Goal: Information Seeking & Learning: Check status

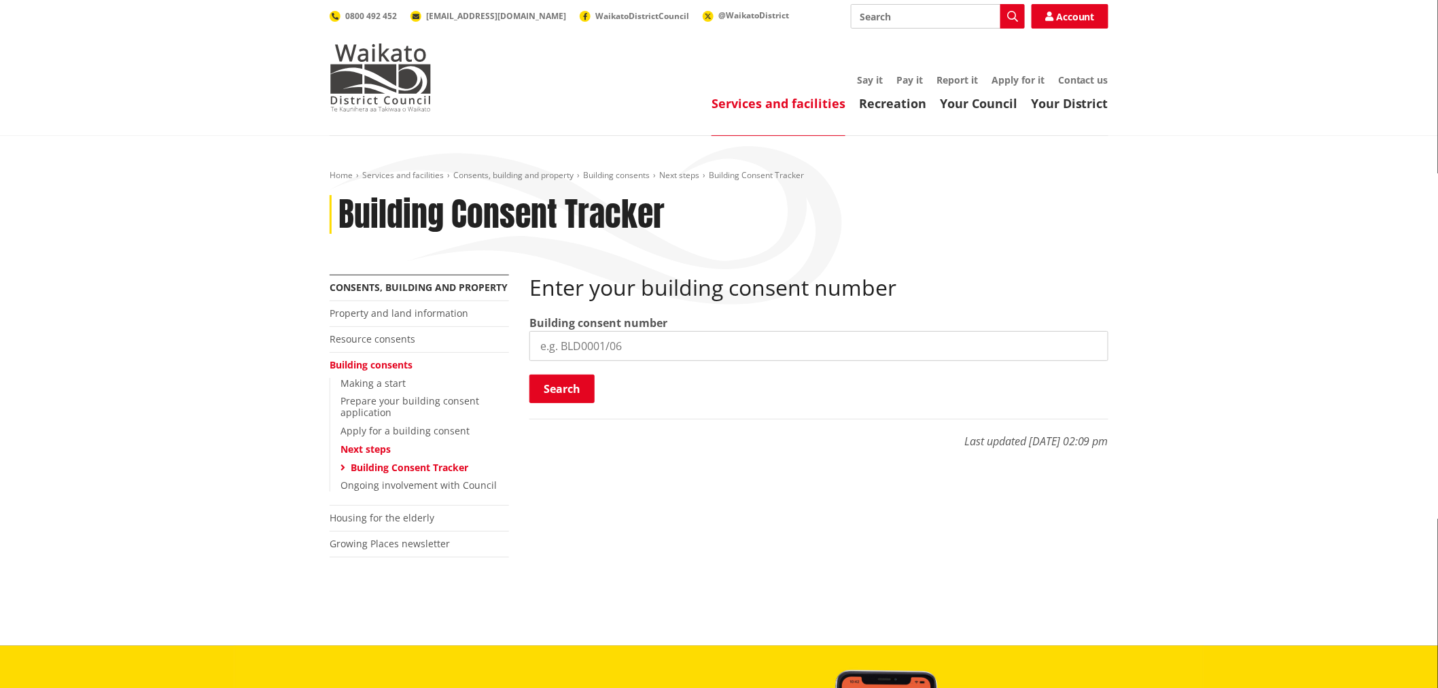
drag, startPoint x: 549, startPoint y: 341, endPoint x: 571, endPoint y: 369, distance: 35.9
click at [551, 341] on input "search" at bounding box center [819, 346] width 579 height 30
paste input "BLD0206/26"
type input "BLD0206/26"
click at [578, 390] on button "Search" at bounding box center [562, 389] width 65 height 29
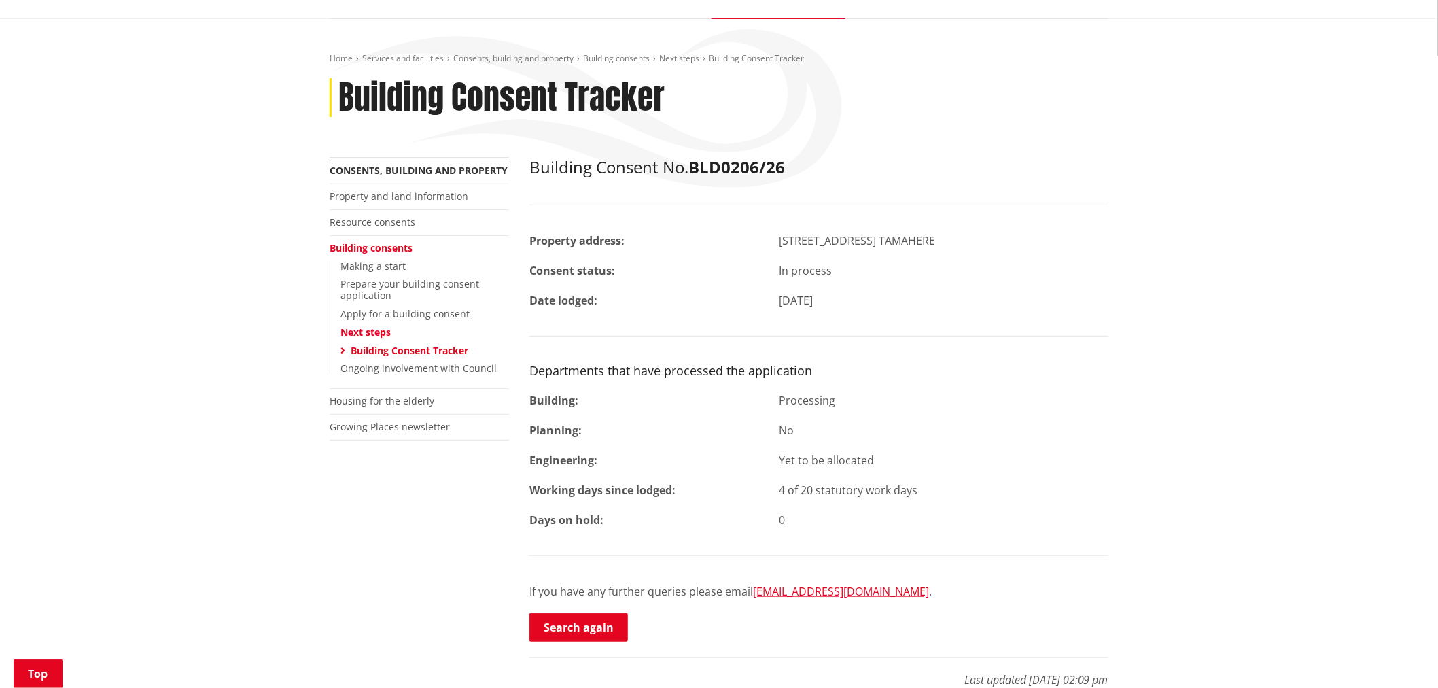
scroll to position [226, 0]
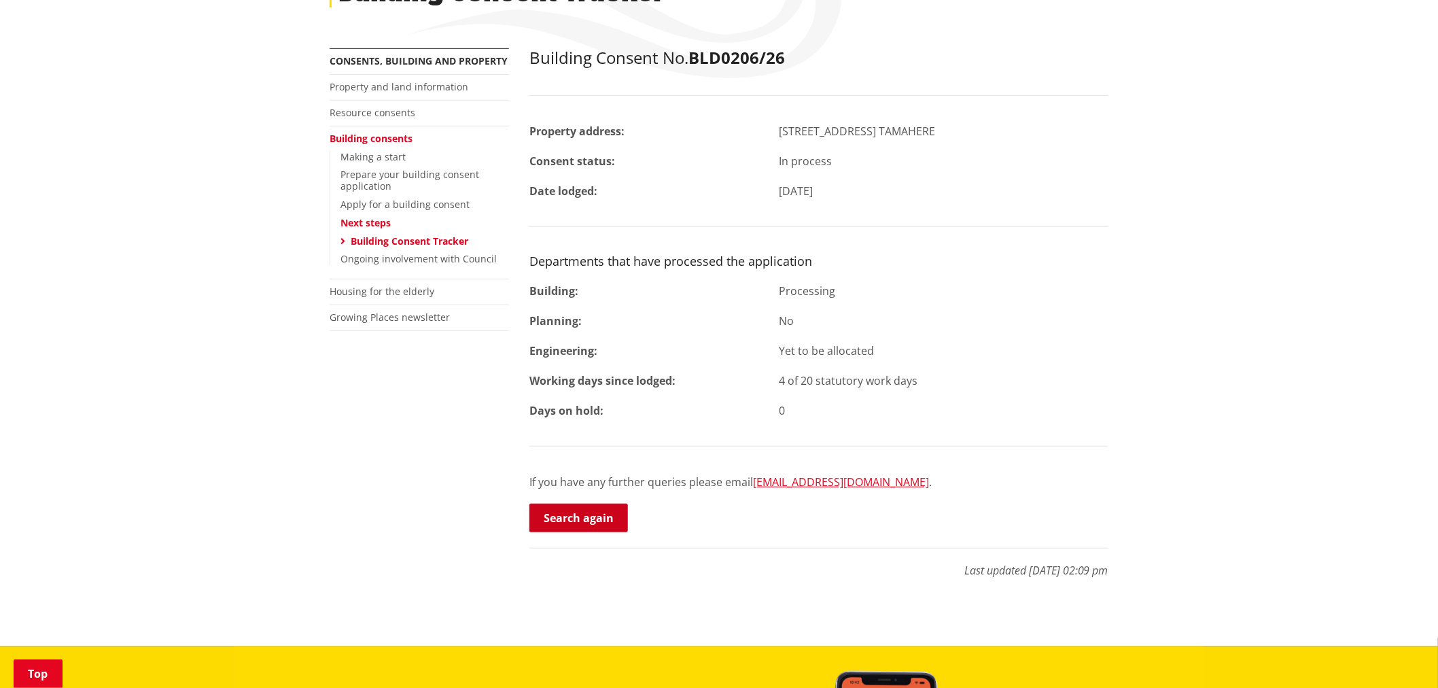
click at [581, 520] on link "Search again" at bounding box center [579, 518] width 99 height 29
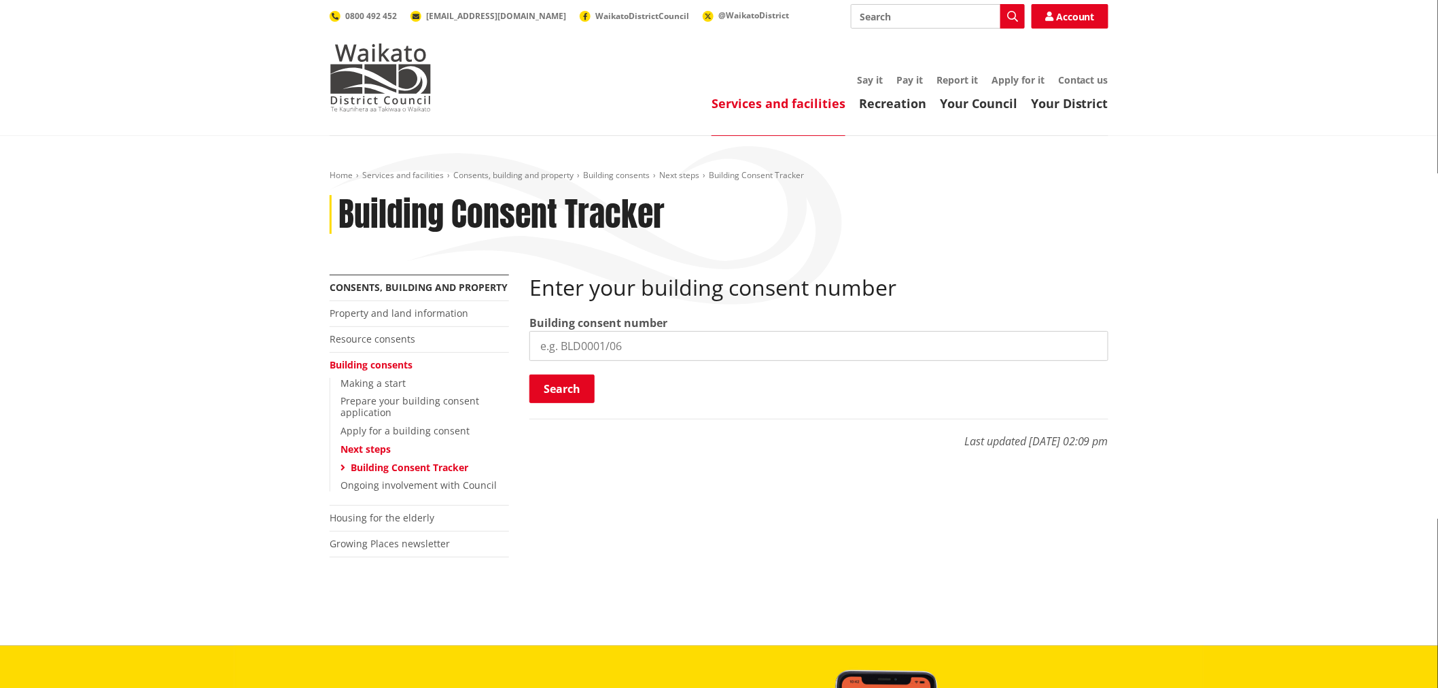
click at [587, 349] on input "search" at bounding box center [819, 346] width 579 height 30
paste input "BLD0172/26"
type input "BLD0172/26"
click at [580, 388] on button "Search" at bounding box center [562, 389] width 65 height 29
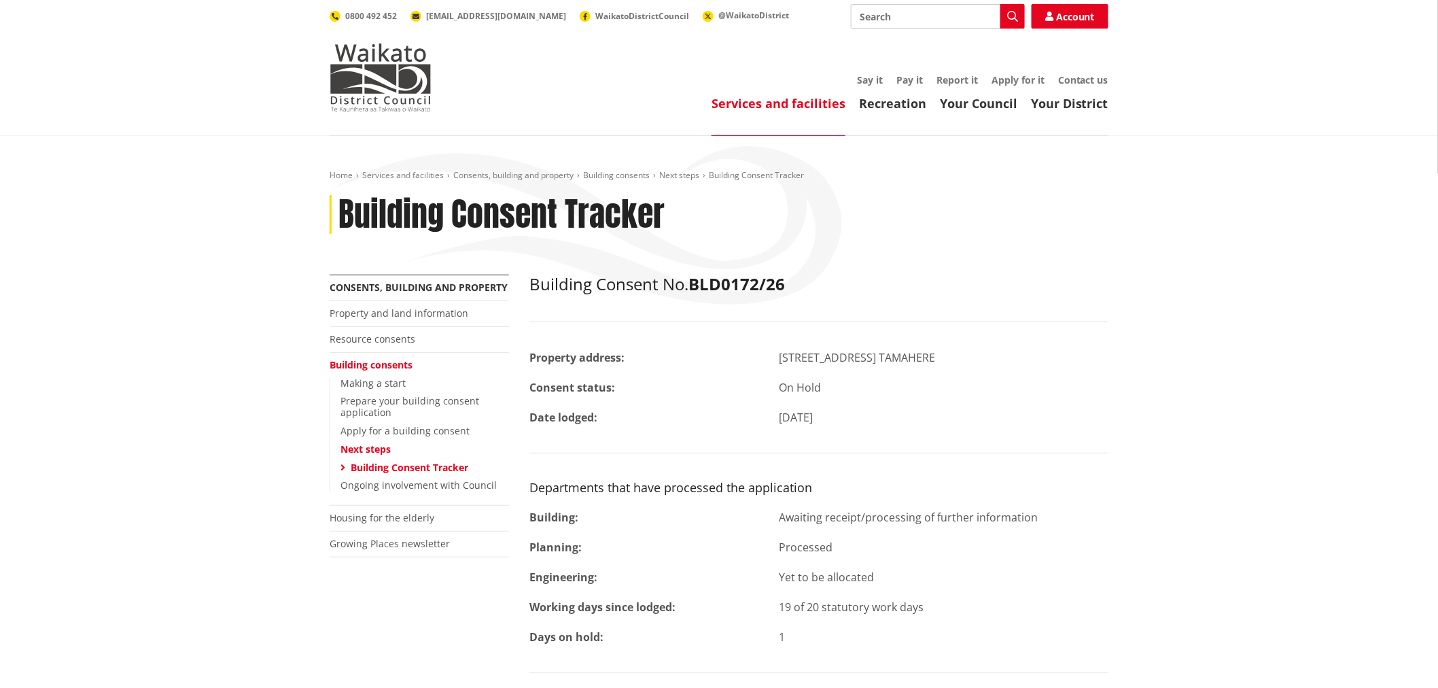
click at [580, 388] on strong "Consent status:" at bounding box center [573, 387] width 86 height 15
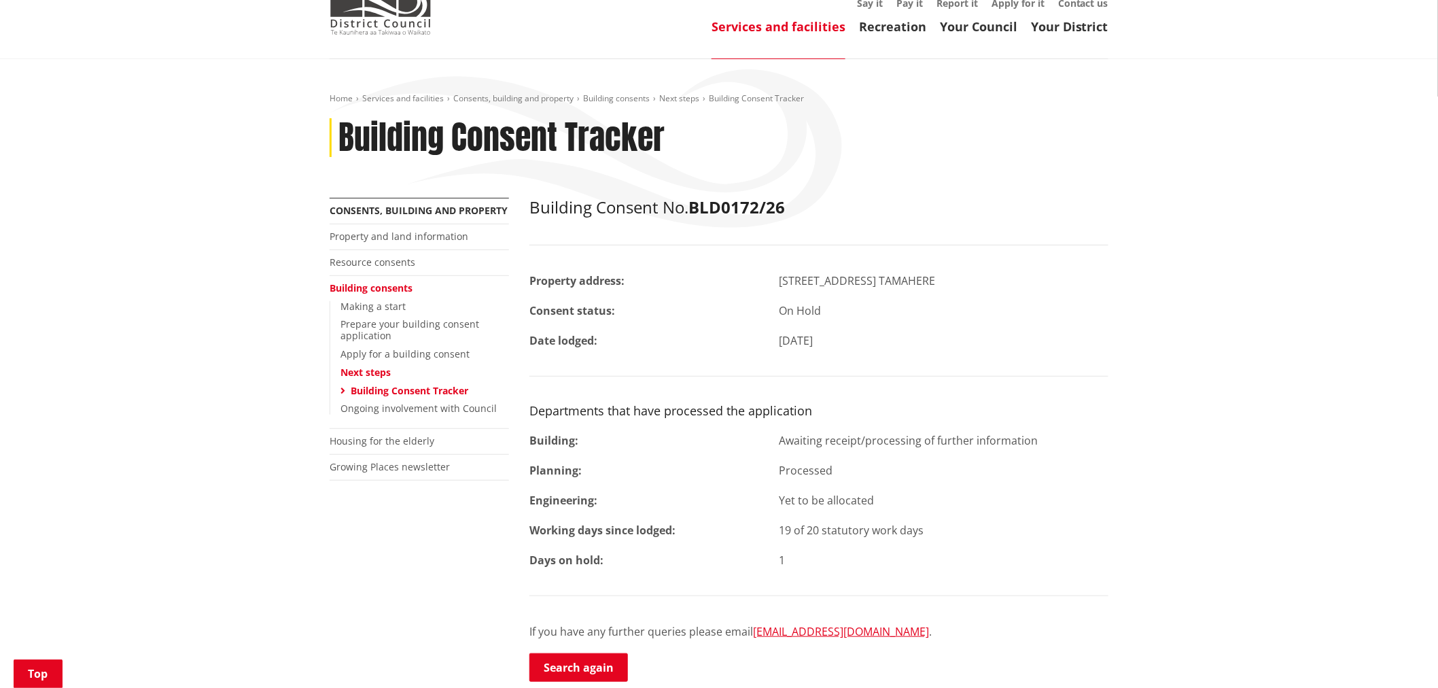
scroll to position [226, 0]
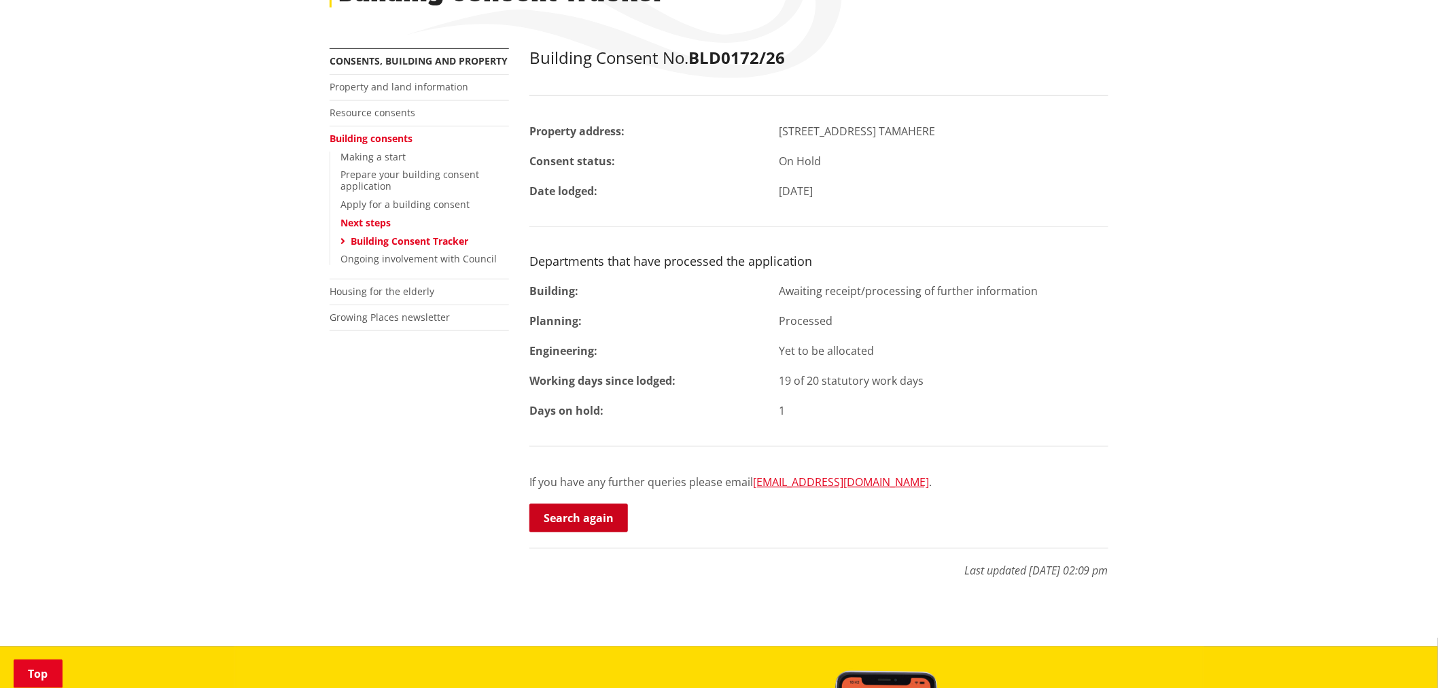
click at [561, 519] on link "Search again" at bounding box center [579, 518] width 99 height 29
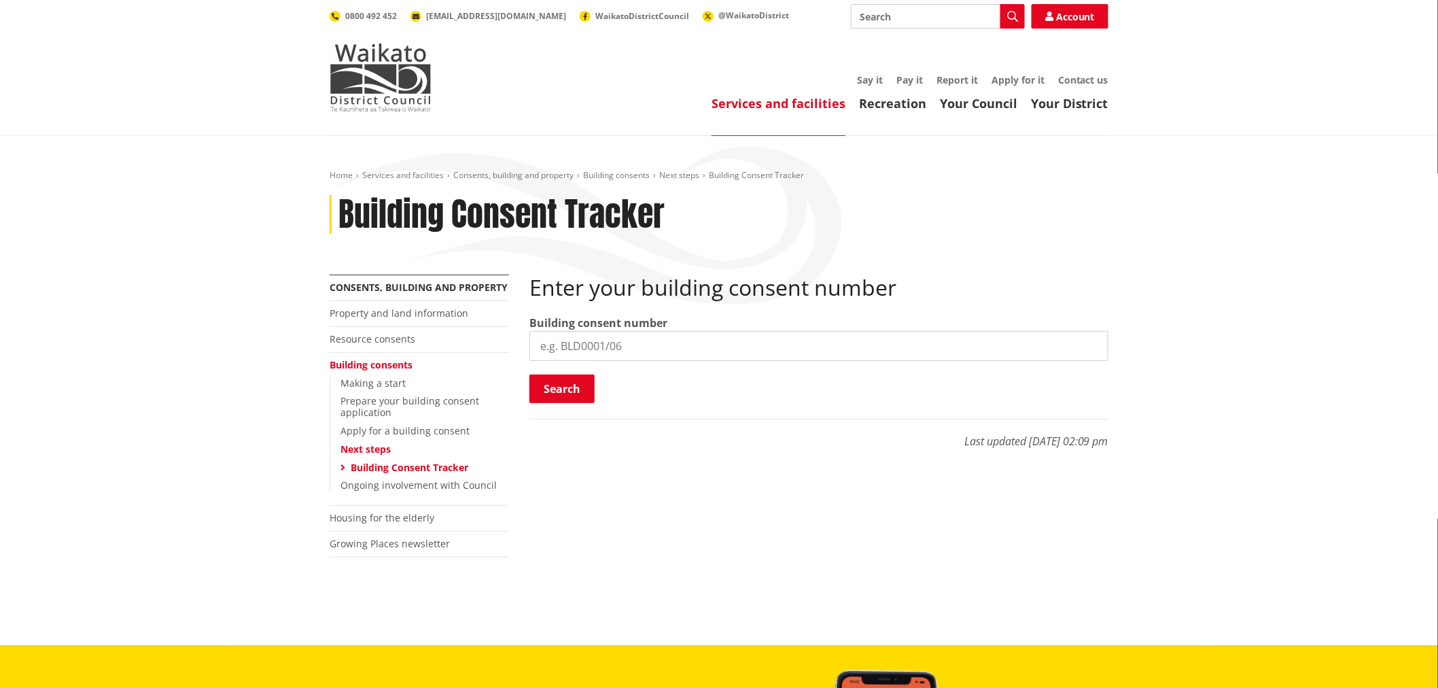
click at [602, 337] on input "search" at bounding box center [819, 346] width 579 height 30
paste input "BLD0260/26"
type input "BLD0260/26"
click at [576, 375] on button "Search" at bounding box center [562, 389] width 65 height 29
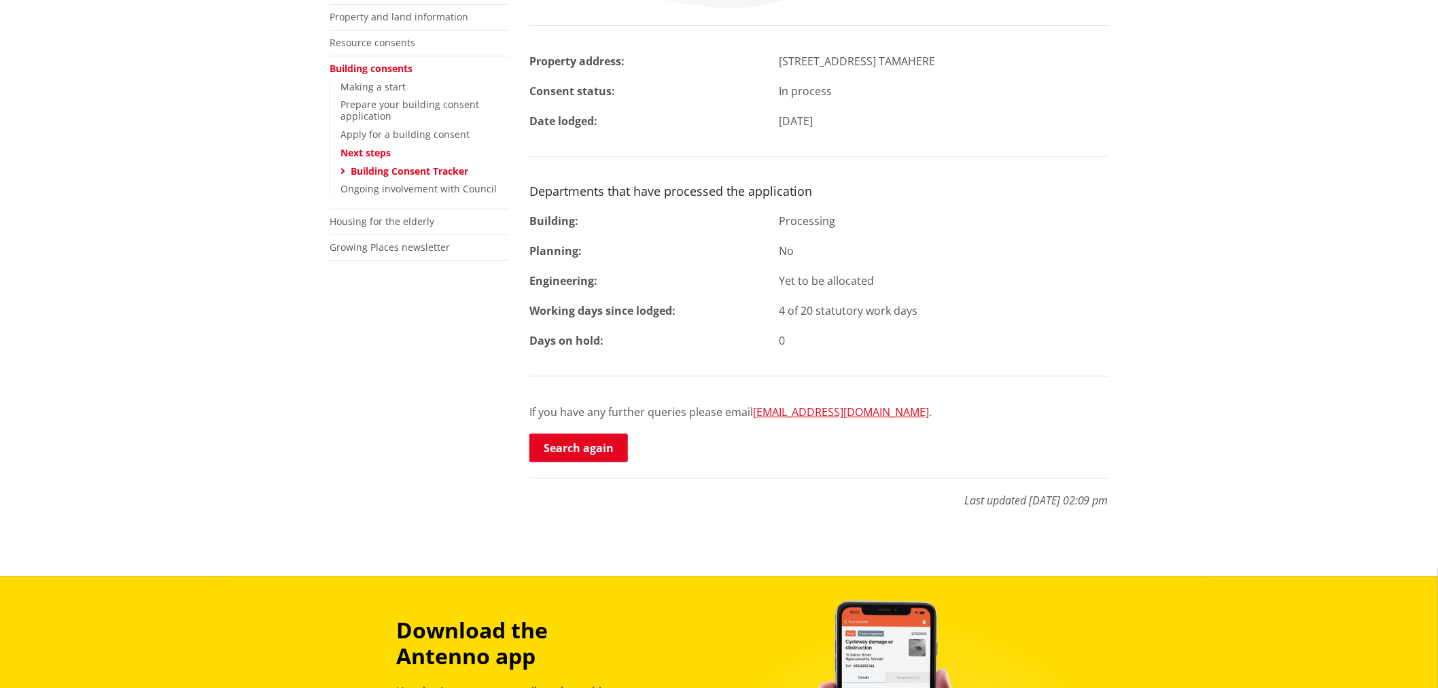
scroll to position [302, 0]
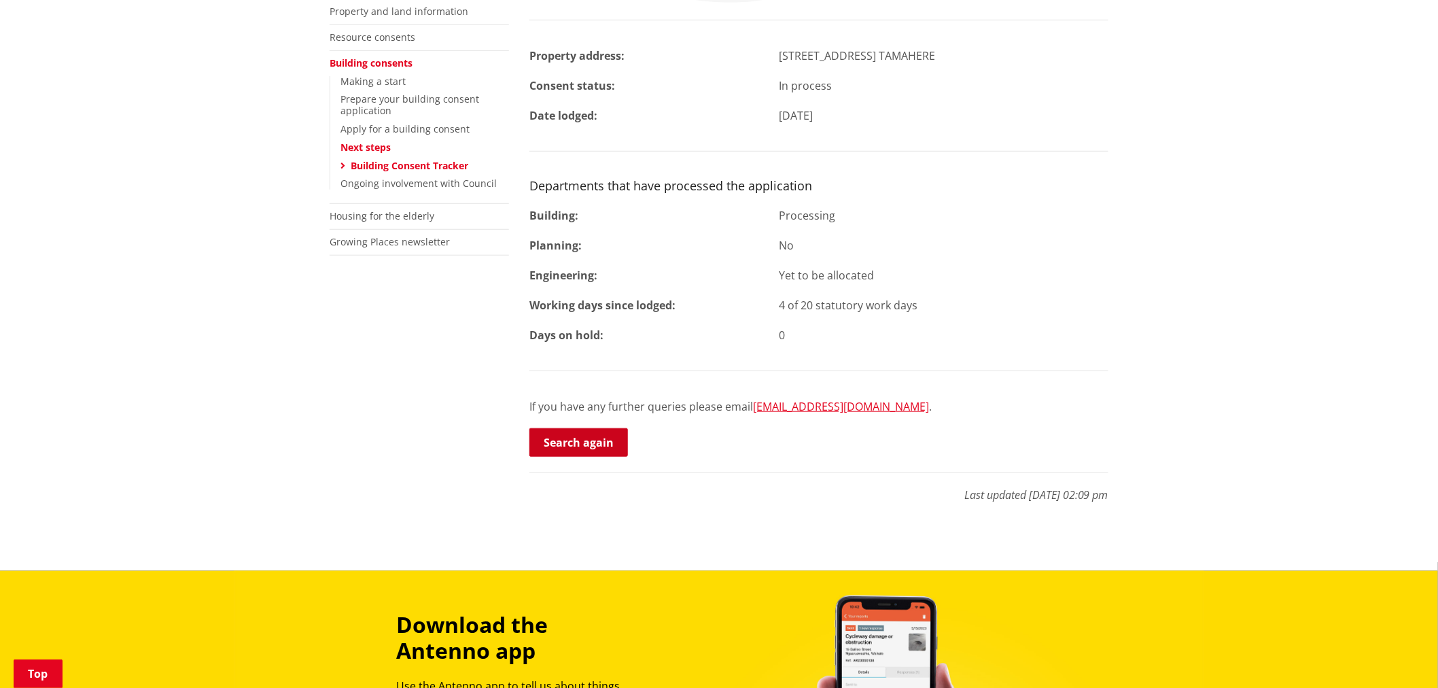
click at [588, 451] on link "Search again" at bounding box center [579, 442] width 99 height 29
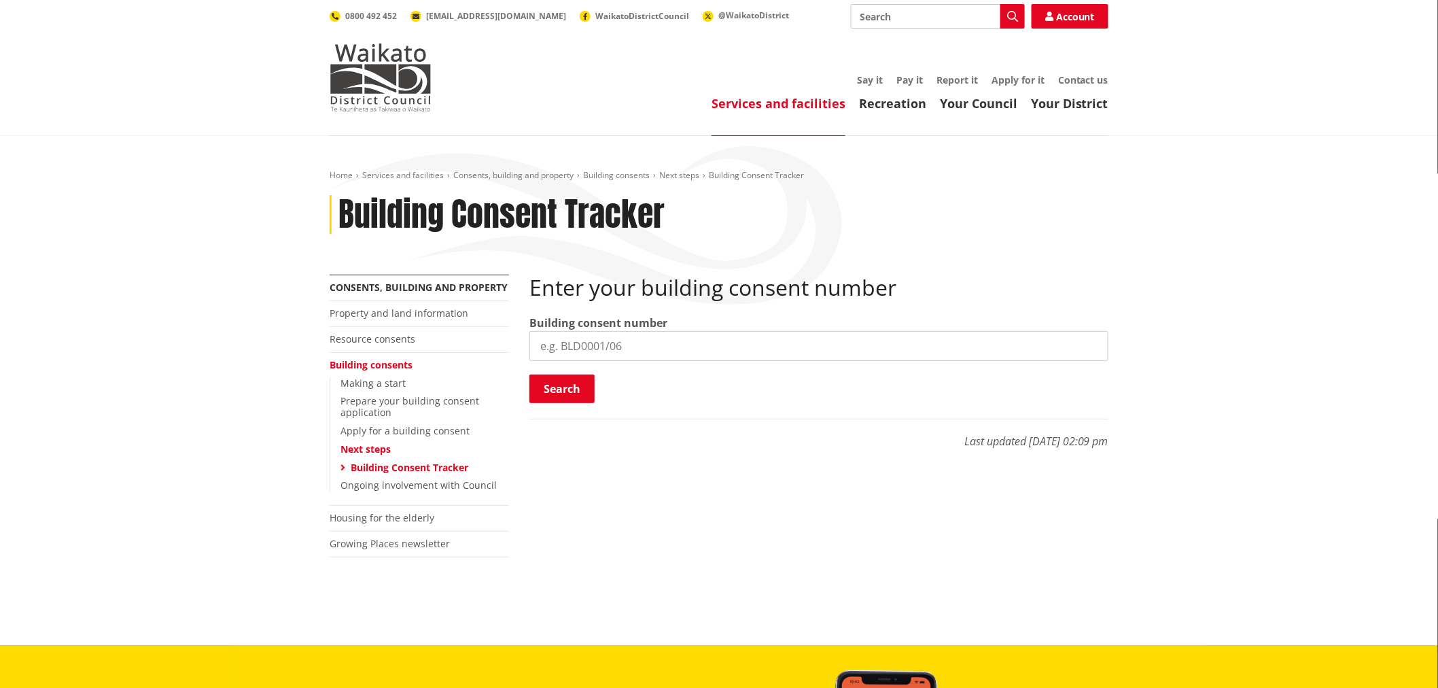
click at [606, 341] on input "search" at bounding box center [819, 346] width 579 height 30
paste input "BLD0290/26"
type input "BLD0290/26"
click at [583, 383] on button "Search" at bounding box center [562, 389] width 65 height 29
